Goal: Entertainment & Leisure: Consume media (video, audio)

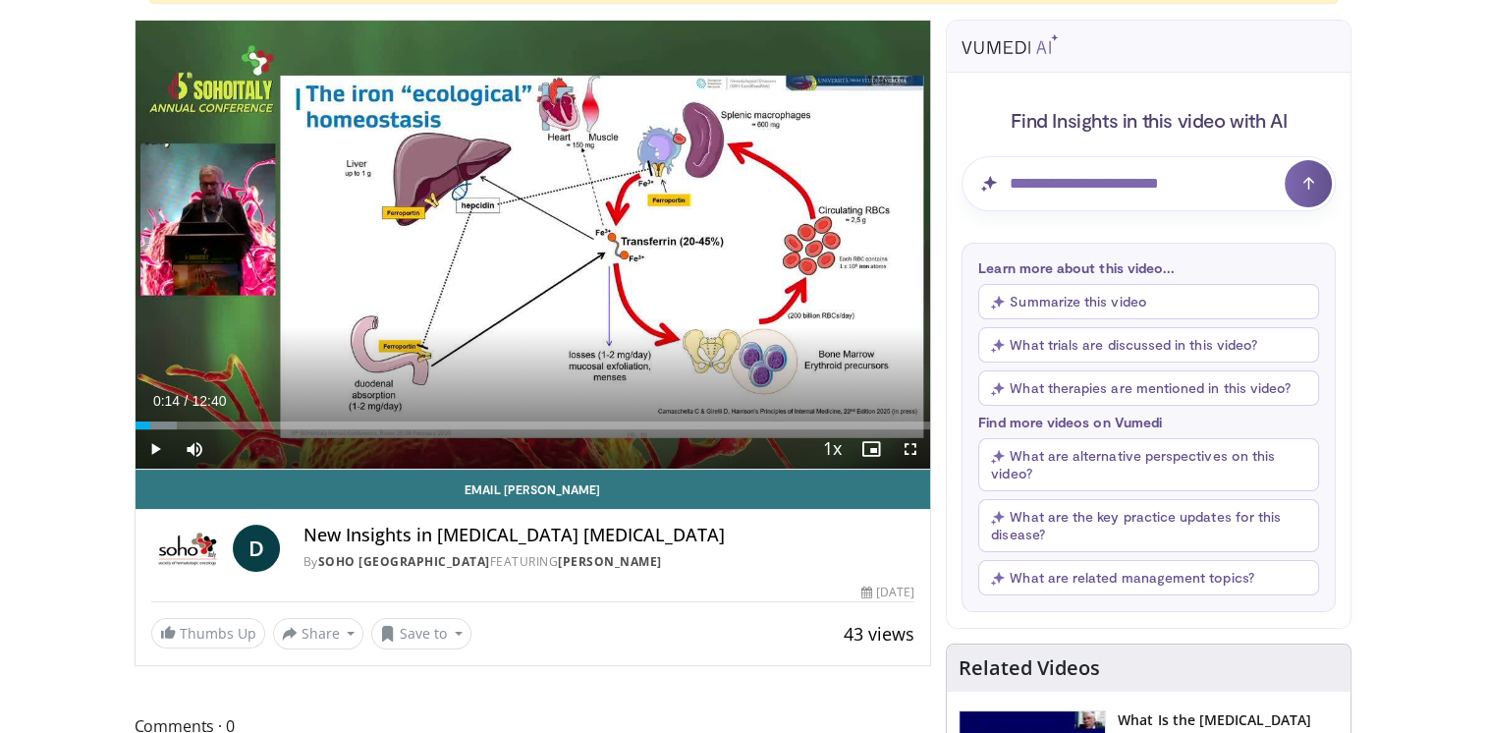
scroll to position [196, 0]
click at [153, 446] on span "Video Player" at bounding box center [155, 448] width 39 height 39
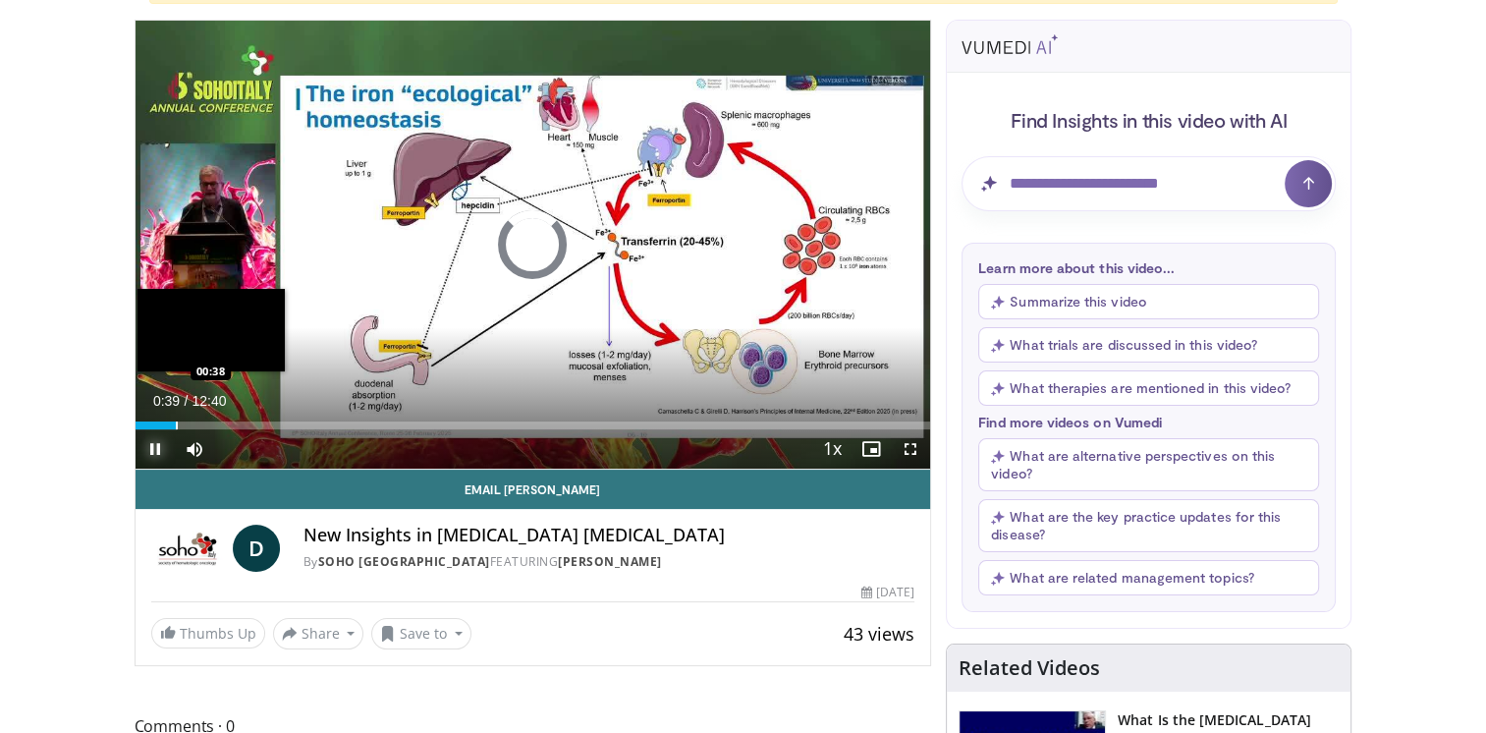
click at [176, 421] on div "Progress Bar" at bounding box center [177, 425] width 2 height 8
click at [189, 426] on div "Progress Bar" at bounding box center [190, 425] width 2 height 8
click at [181, 421] on div "Progress Bar" at bounding box center [182, 425] width 2 height 8
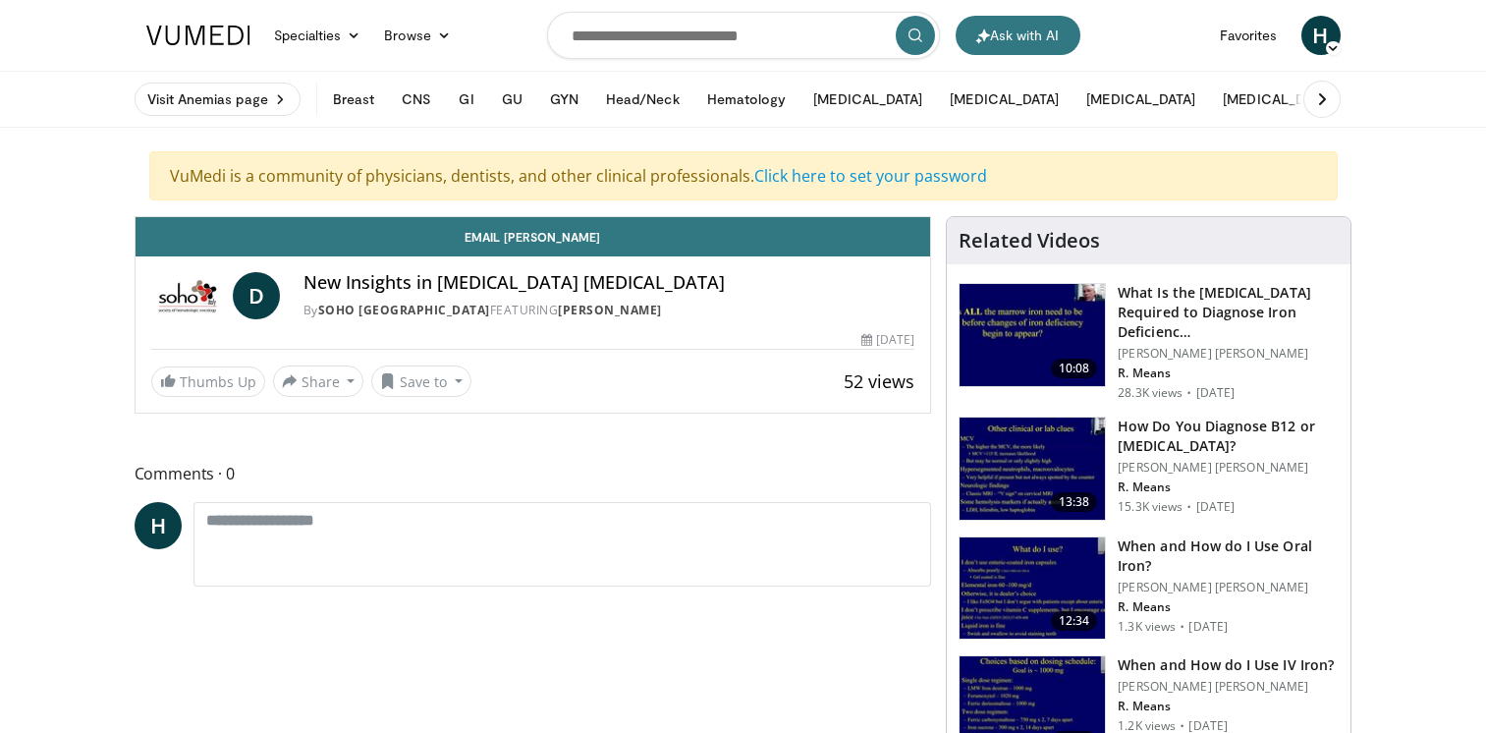
scroll to position [196, 0]
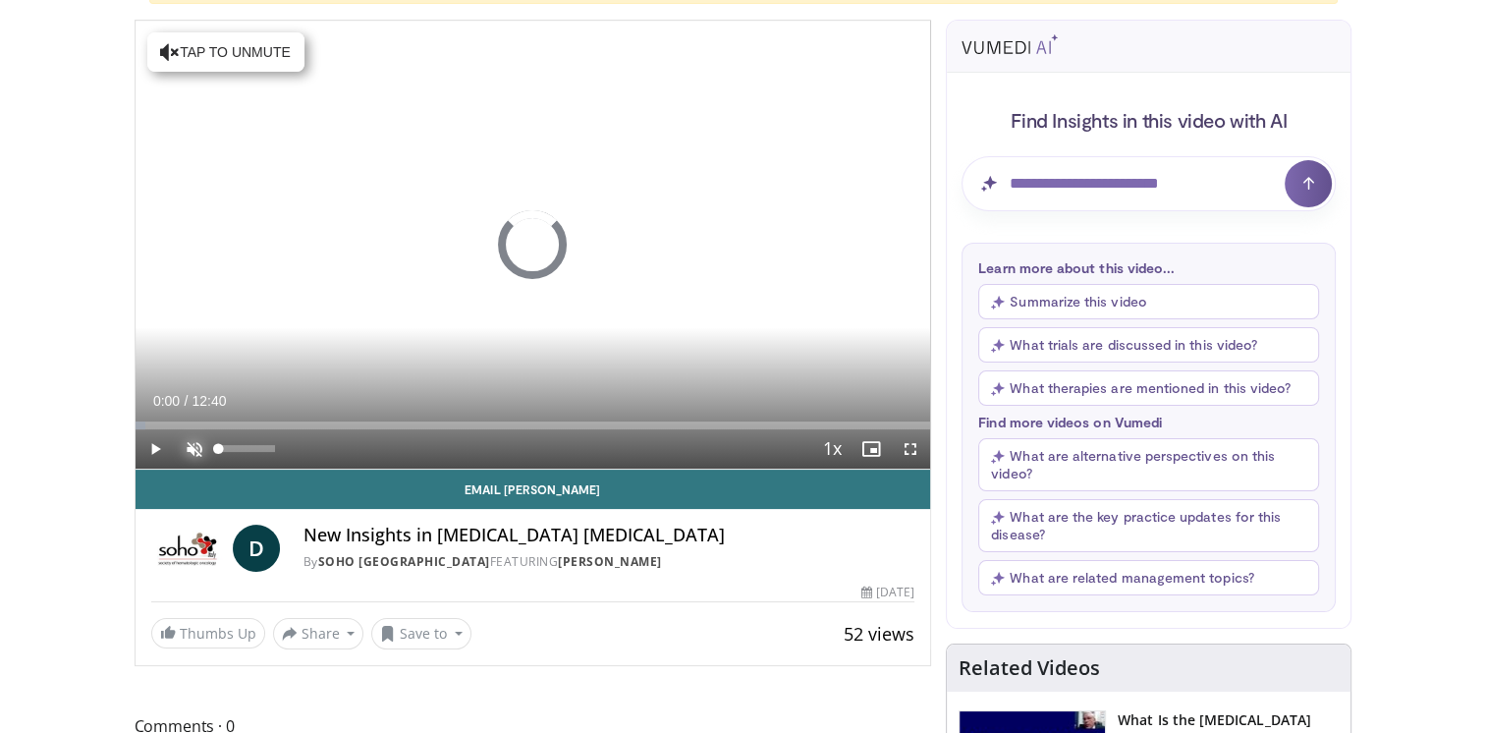
click at [192, 448] on span "Video Player" at bounding box center [194, 448] width 39 height 39
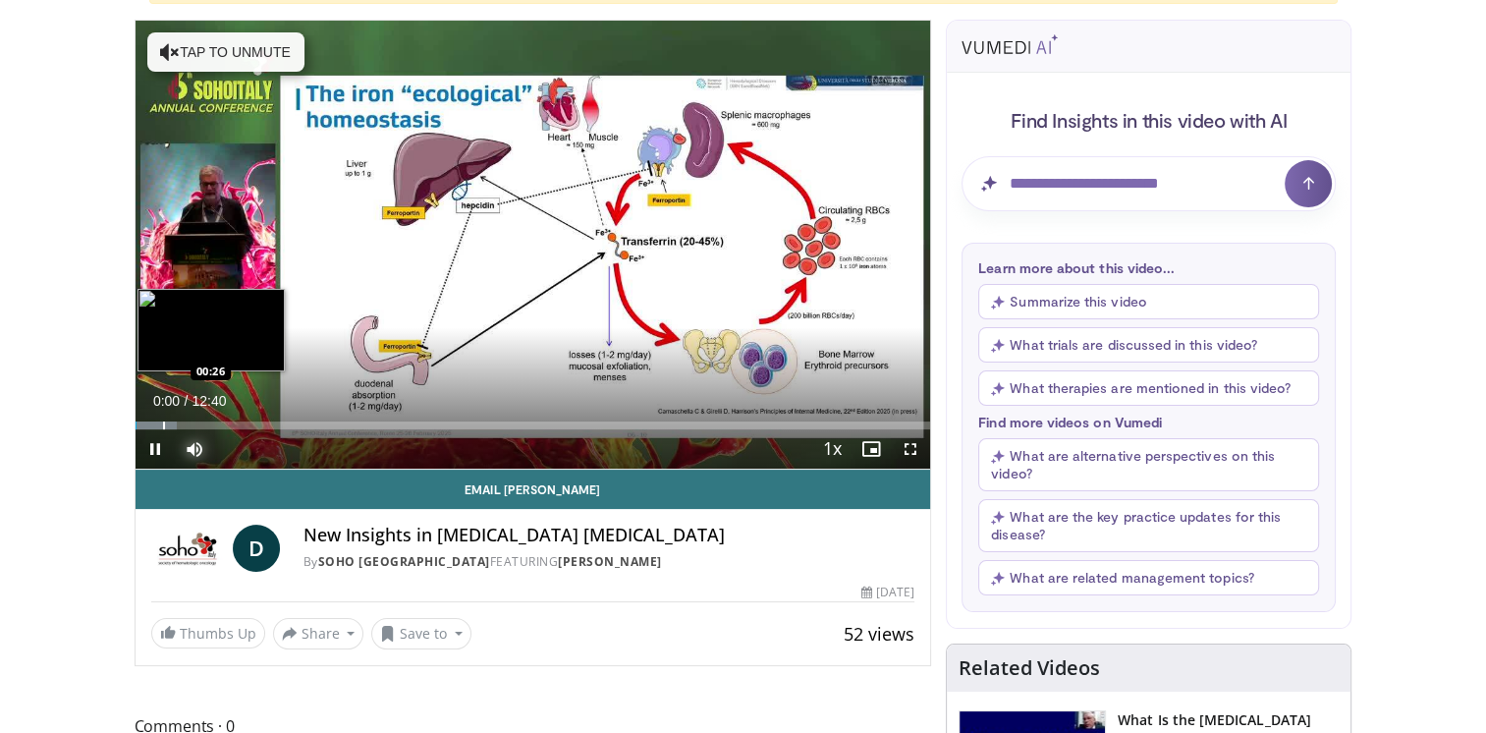
click at [163, 421] on div "Progress Bar" at bounding box center [164, 425] width 2 height 8
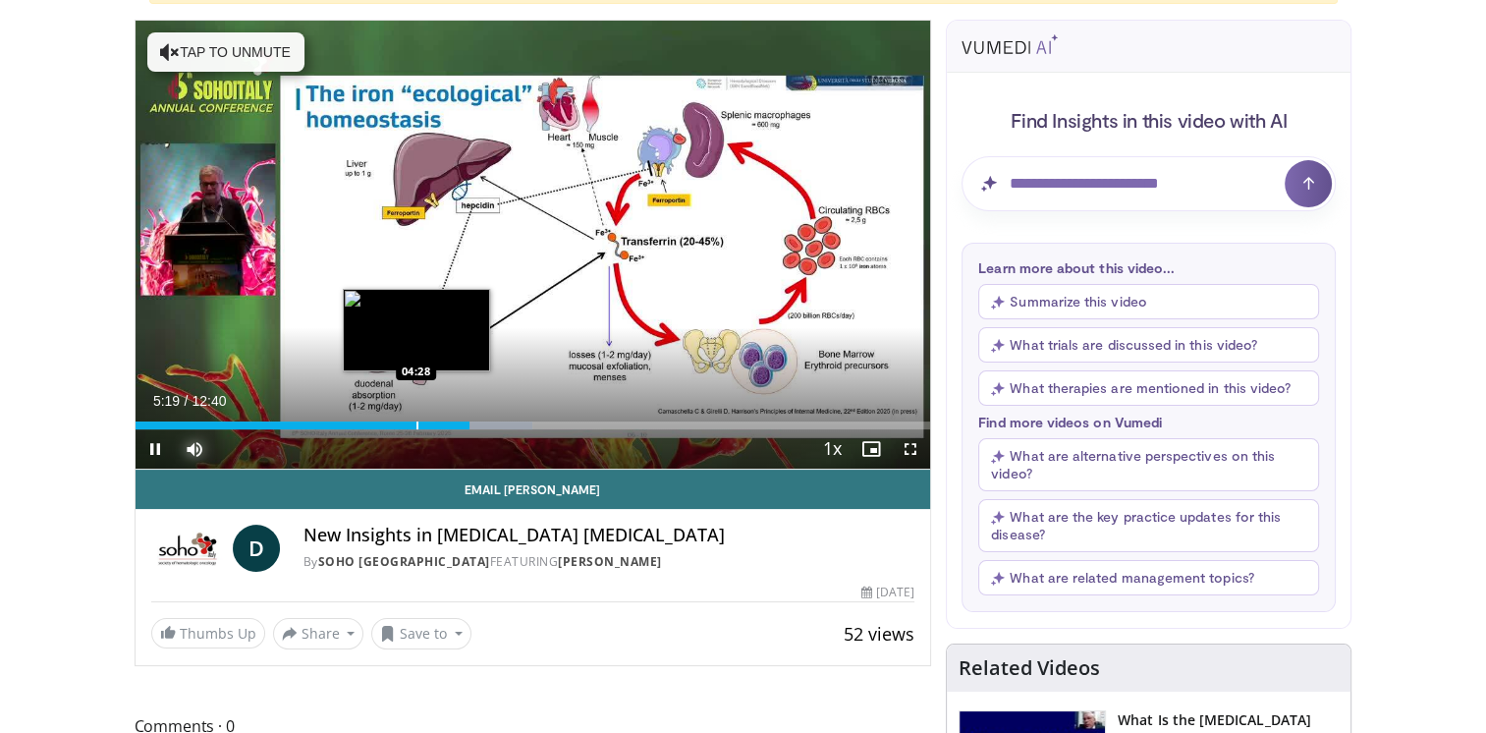
click at [416, 421] on div "Progress Bar" at bounding box center [417, 425] width 2 height 8
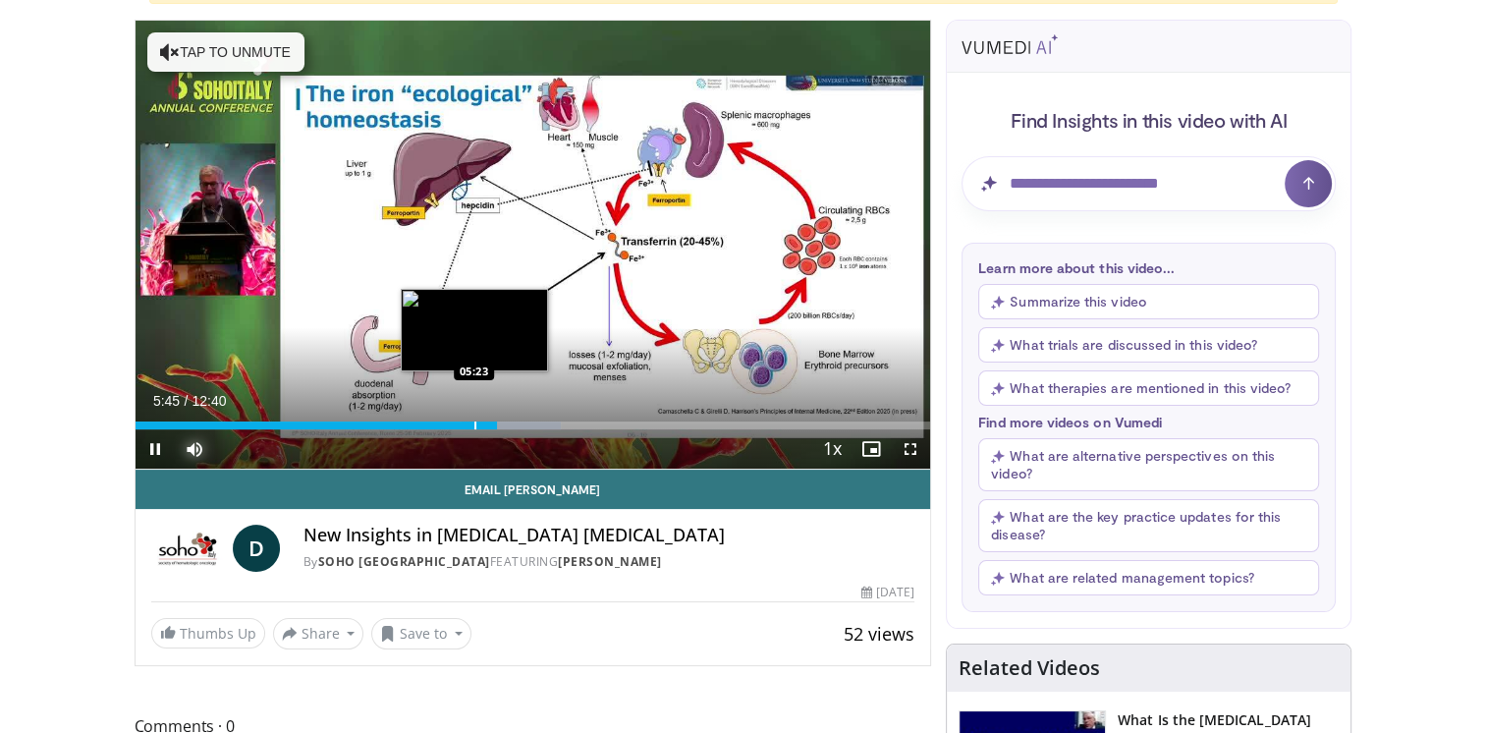
click at [474, 421] on div "Progress Bar" at bounding box center [475, 425] width 2 height 8
click at [462, 422] on div "Progress Bar" at bounding box center [463, 425] width 2 height 8
click at [443, 423] on div "Progress Bar" at bounding box center [444, 425] width 2 height 8
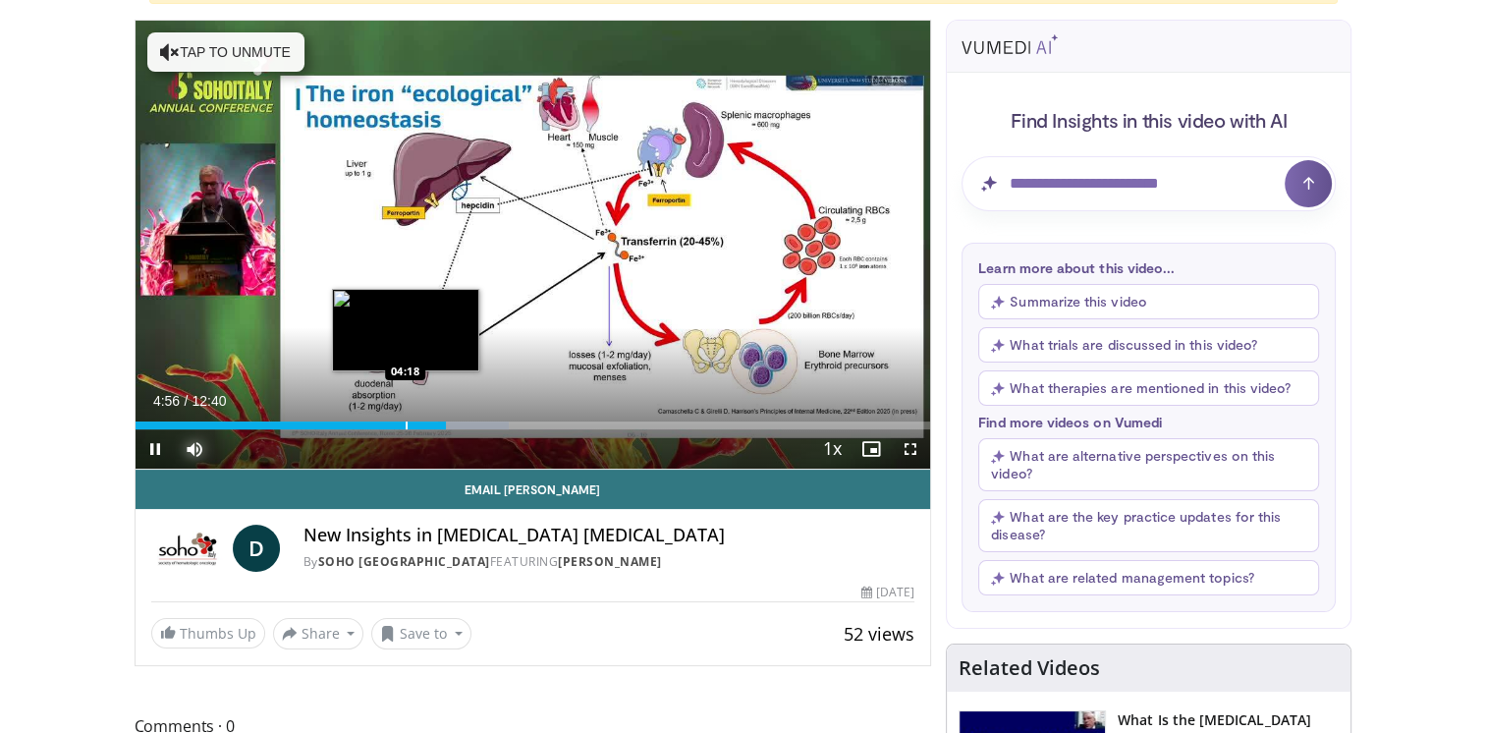
click at [406, 421] on div "Progress Bar" at bounding box center [407, 425] width 2 height 8
click at [395, 418] on div "Loaded : 0.00% 04:08 04:08" at bounding box center [534, 420] width 796 height 19
click at [385, 421] on div "Loaded : 40.79% 04:09 04:00" at bounding box center [534, 425] width 796 height 8
click at [393, 422] on div "Progress Bar" at bounding box center [394, 425] width 2 height 8
click at [401, 424] on div "Progress Bar" at bounding box center [402, 425] width 2 height 8
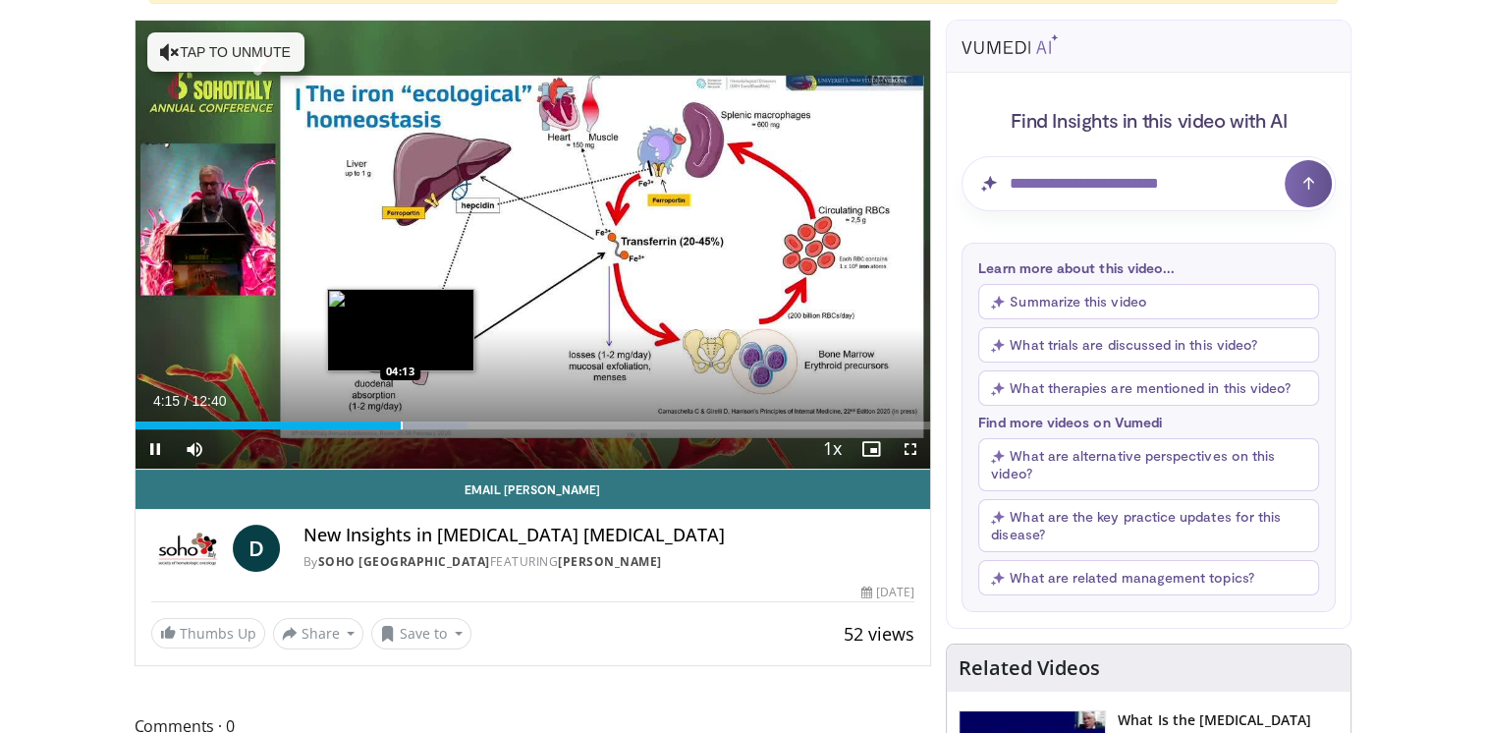
click at [401, 424] on video-js "**********" at bounding box center [534, 245] width 796 height 449
click at [403, 424] on div "Loaded : 41.76% 04:16 04:17" at bounding box center [534, 425] width 796 height 8
click at [410, 424] on div "Progress Bar" at bounding box center [411, 425] width 2 height 8
click at [415, 423] on div "Progress Bar" at bounding box center [416, 425] width 2 height 8
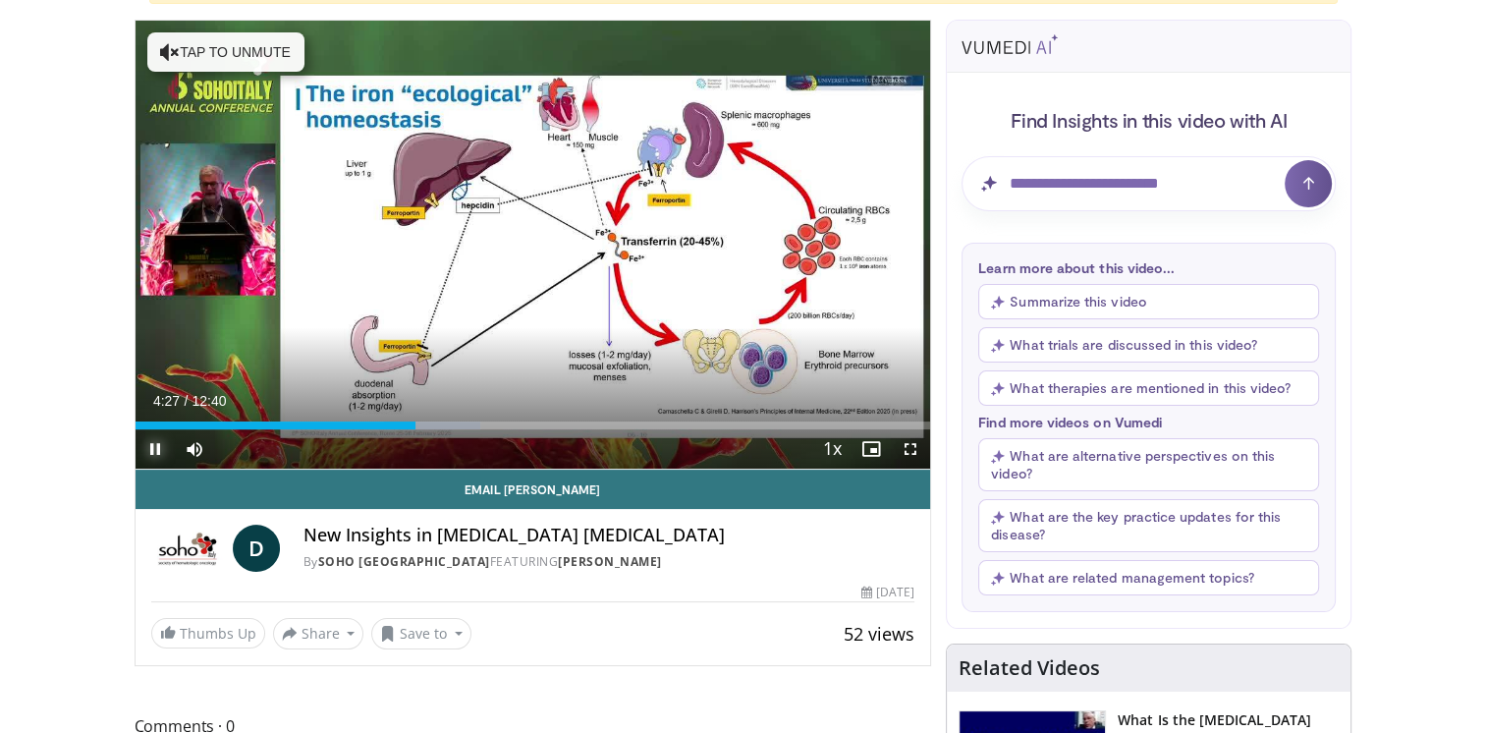
click at [160, 449] on span "Video Player" at bounding box center [155, 448] width 39 height 39
click at [161, 447] on span "Video Player" at bounding box center [155, 448] width 39 height 39
click at [163, 449] on span "Video Player" at bounding box center [155, 448] width 39 height 39
click at [153, 450] on span "Video Player" at bounding box center [155, 448] width 39 height 39
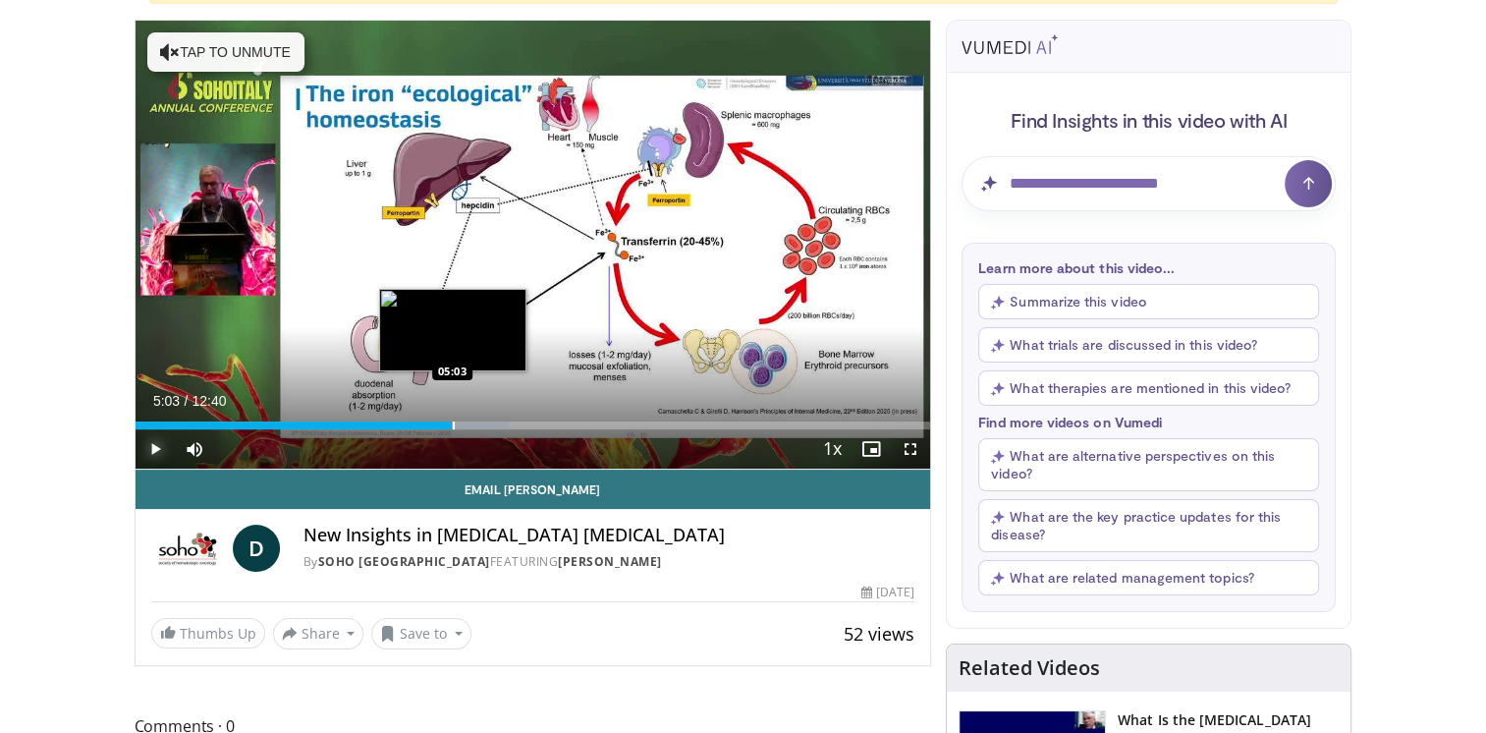
click at [453, 423] on div "Progress Bar" at bounding box center [454, 425] width 2 height 8
click at [460, 423] on div "Progress Bar" at bounding box center [461, 425] width 2 height 8
click at [467, 423] on div "Progress Bar" at bounding box center [468, 425] width 2 height 8
click at [475, 422] on div "Progress Bar" at bounding box center [476, 425] width 2 height 8
click at [483, 426] on div "Progress Bar" at bounding box center [484, 425] width 2 height 8
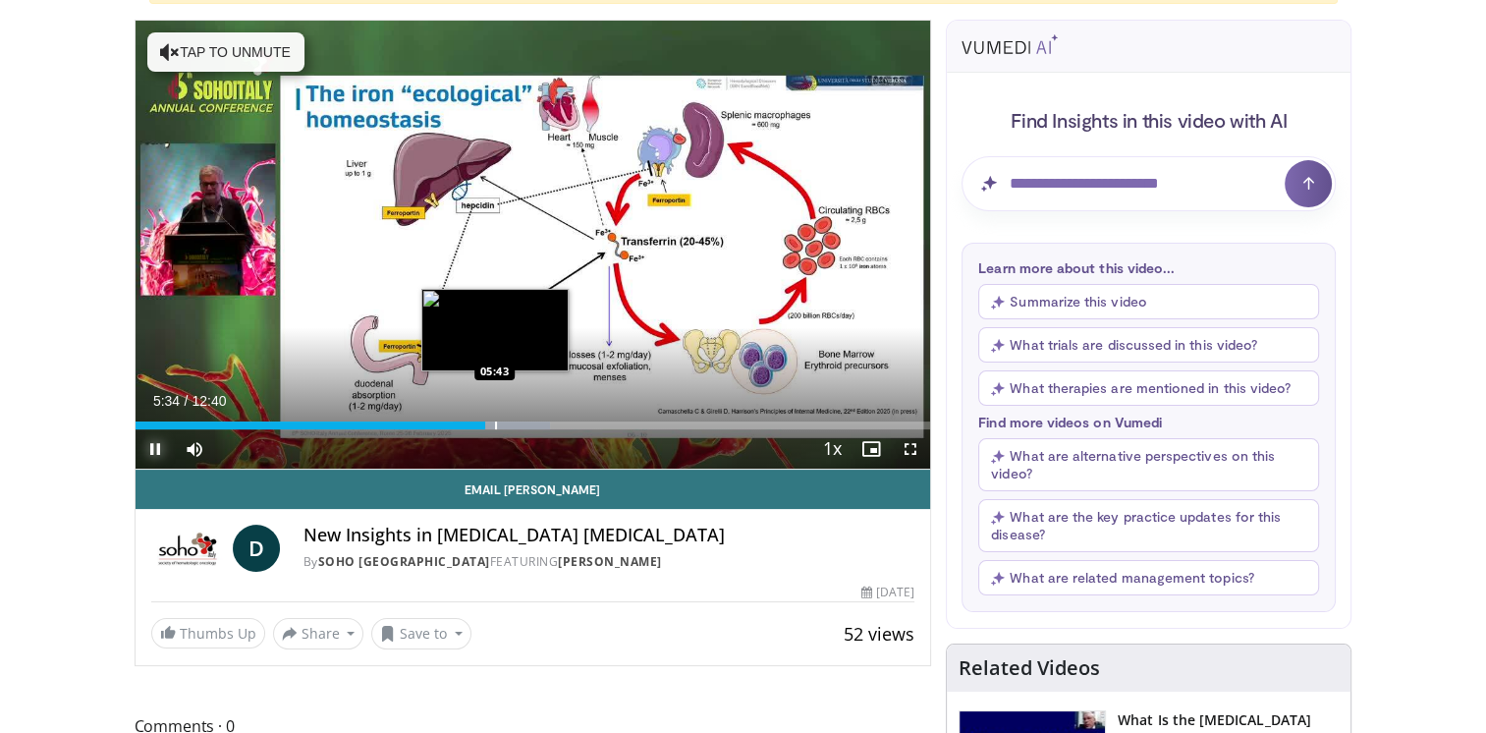
click at [495, 421] on div "Progress Bar" at bounding box center [496, 425] width 2 height 8
click at [503, 421] on div "Progress Bar" at bounding box center [504, 425] width 2 height 8
click at [509, 421] on div "Progress Bar" at bounding box center [510, 425] width 2 height 8
click at [515, 425] on div "Progress Bar" at bounding box center [516, 425] width 2 height 8
click at [523, 422] on div "Progress Bar" at bounding box center [524, 425] width 2 height 8
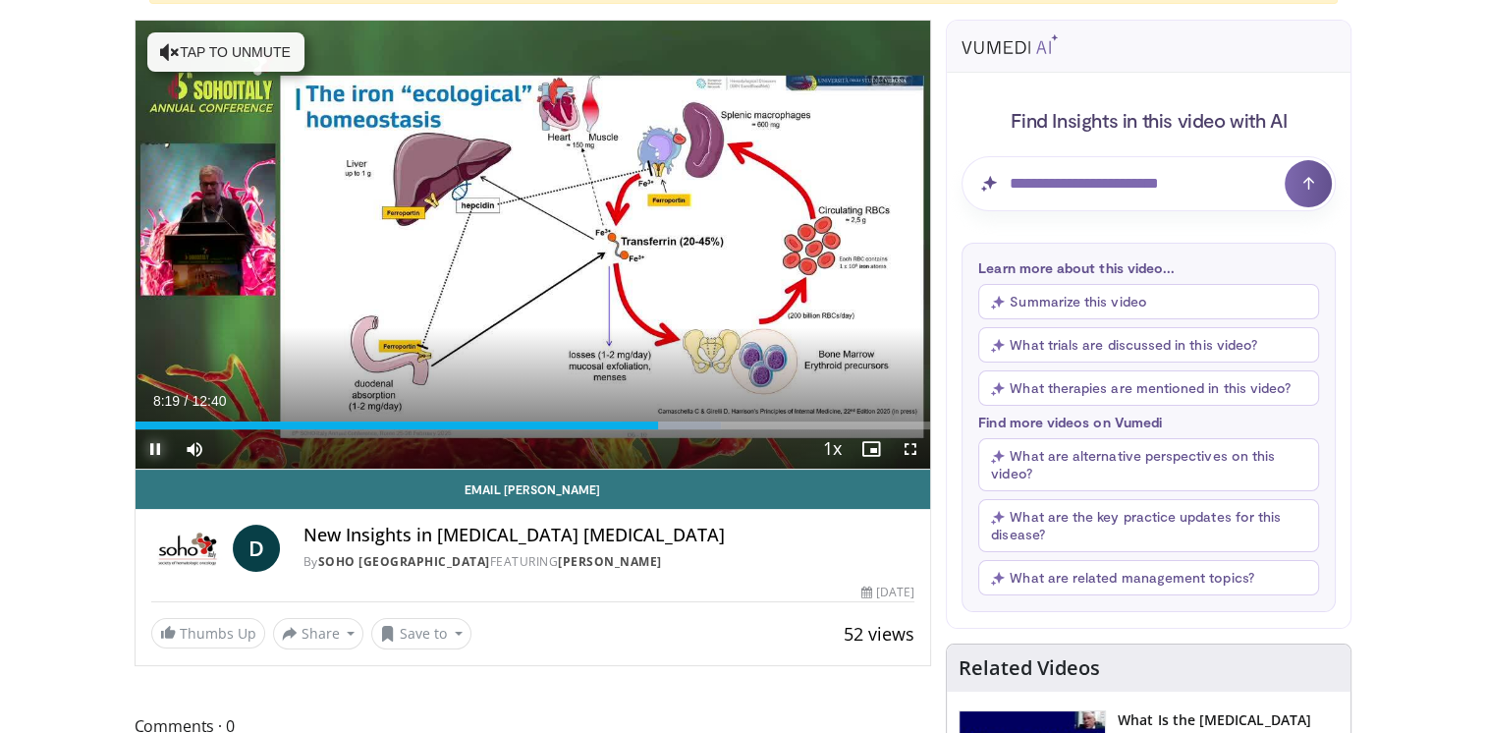
click at [156, 450] on span "Video Player" at bounding box center [155, 448] width 39 height 39
click at [157, 450] on span "Video Player" at bounding box center [155, 448] width 39 height 39
